Goal: Task Accomplishment & Management: Manage account settings

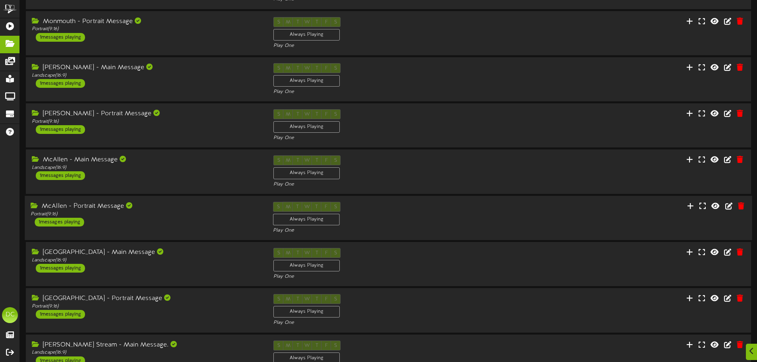
scroll to position [166, 0]
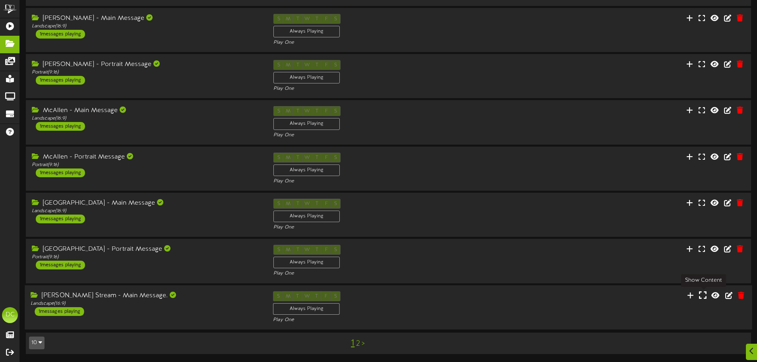
click at [706, 296] on icon at bounding box center [703, 294] width 8 height 9
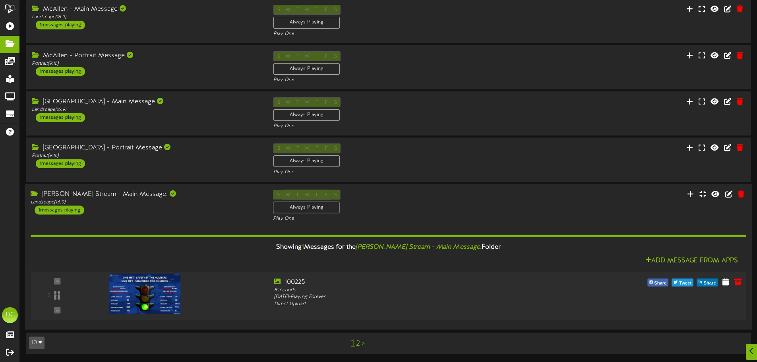
scroll to position [267, 0]
click at [722, 281] on icon at bounding box center [725, 281] width 8 height 9
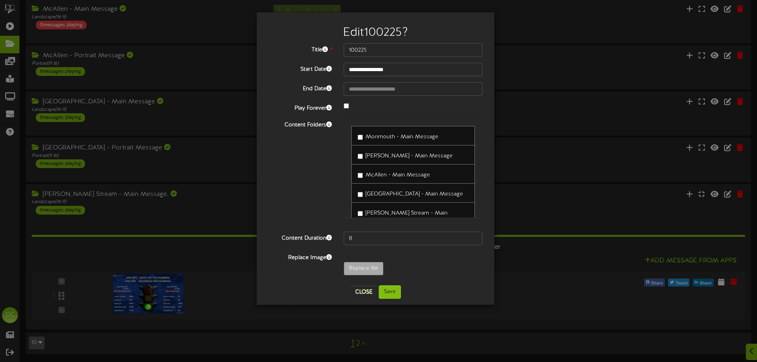
click at [365, 169] on label "McAllen - Main Message" at bounding box center [393, 173] width 72 height 11
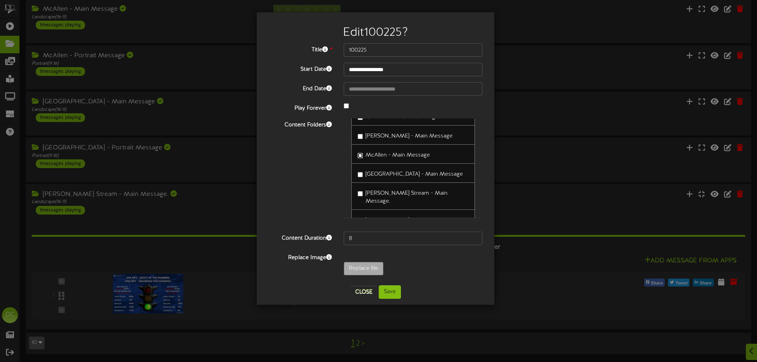
scroll to position [31, 0]
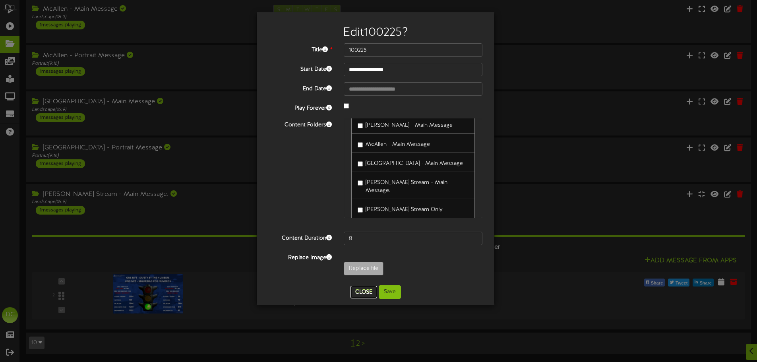
click at [369, 294] on button "Close" at bounding box center [363, 292] width 27 height 13
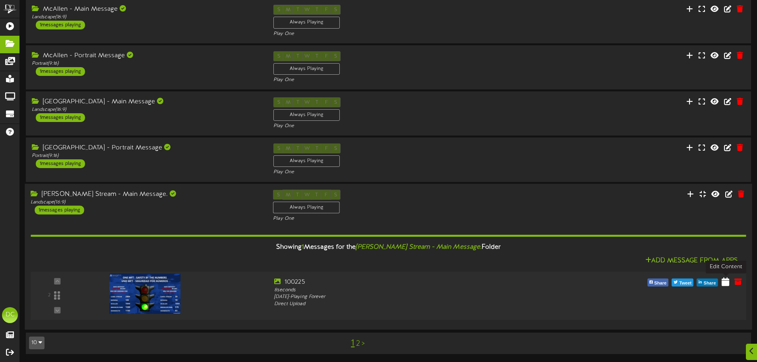
click at [722, 284] on icon at bounding box center [725, 281] width 8 height 9
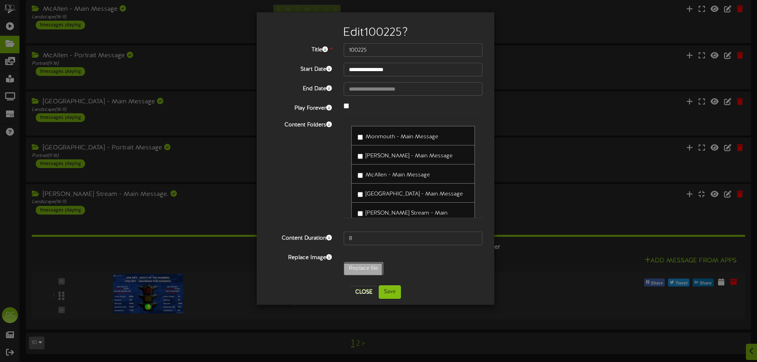
type input "**********"
type input "100325"
click at [394, 293] on button "Save" at bounding box center [389, 292] width 22 height 14
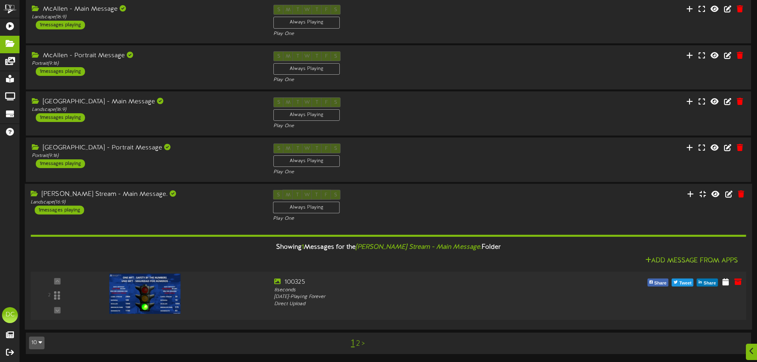
click at [154, 291] on div at bounding box center [144, 285] width 93 height 40
